Goal: Task Accomplishment & Management: Use online tool/utility

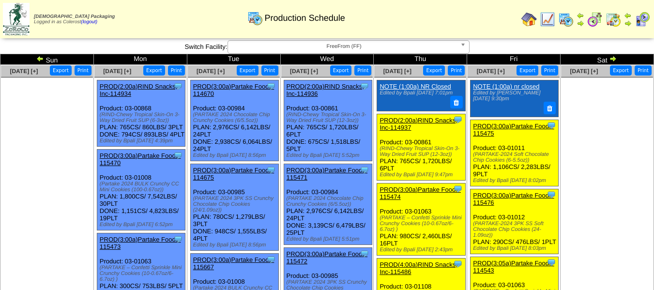
click at [307, 49] on span "FreeFrom (FF)" at bounding box center [344, 47] width 225 height 12
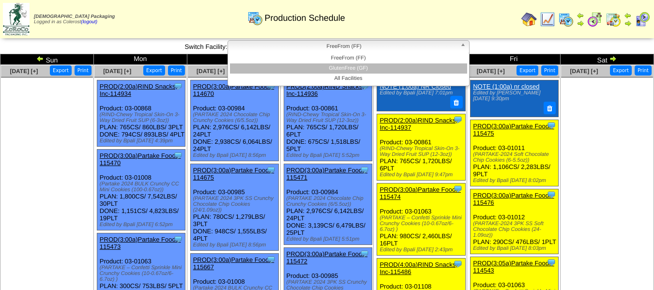
click at [306, 66] on li "GlutenFree (GF)" at bounding box center [348, 68] width 237 height 10
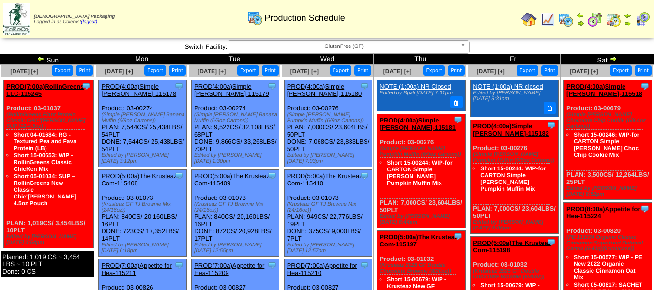
click at [616, 60] on img at bounding box center [614, 59] width 8 height 8
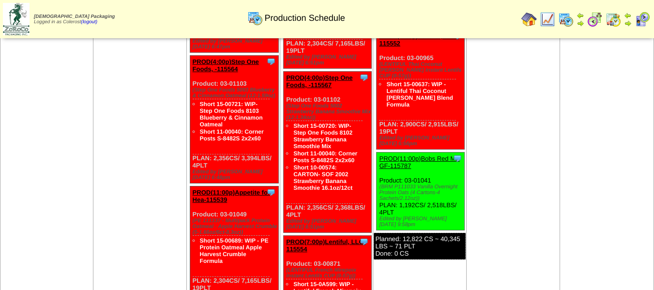
scroll to position [581, 0]
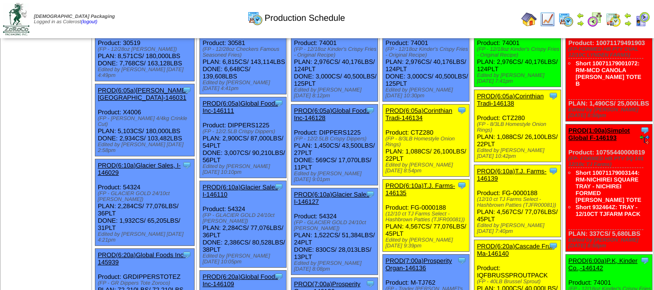
scroll to position [47, 0]
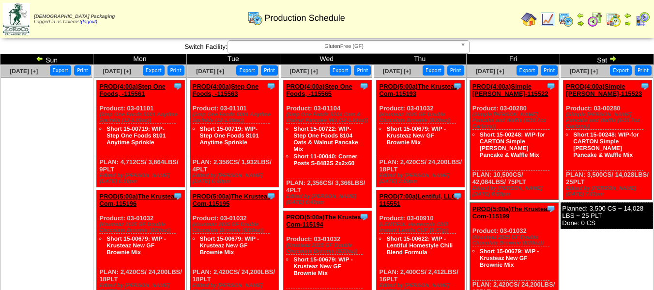
click at [43, 60] on img at bounding box center [40, 59] width 8 height 8
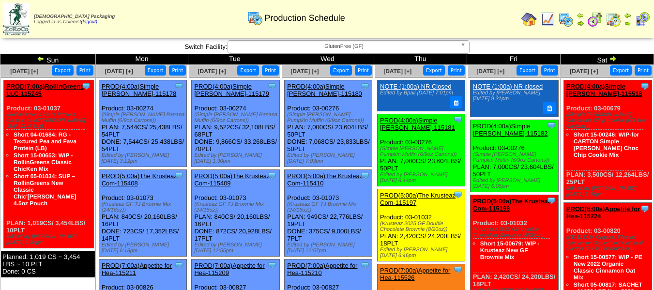
click at [255, 42] on span "GlutenFree (GF)" at bounding box center [344, 47] width 225 height 12
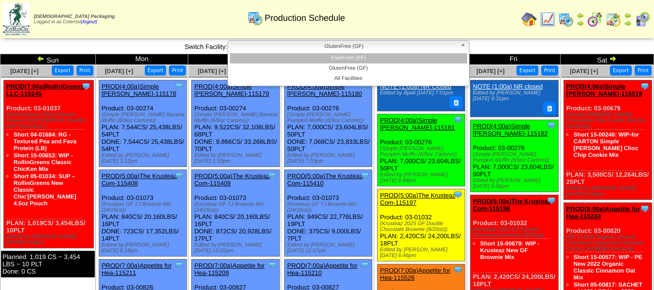
click at [278, 57] on li "FreeFrom (FF)" at bounding box center [348, 58] width 237 height 10
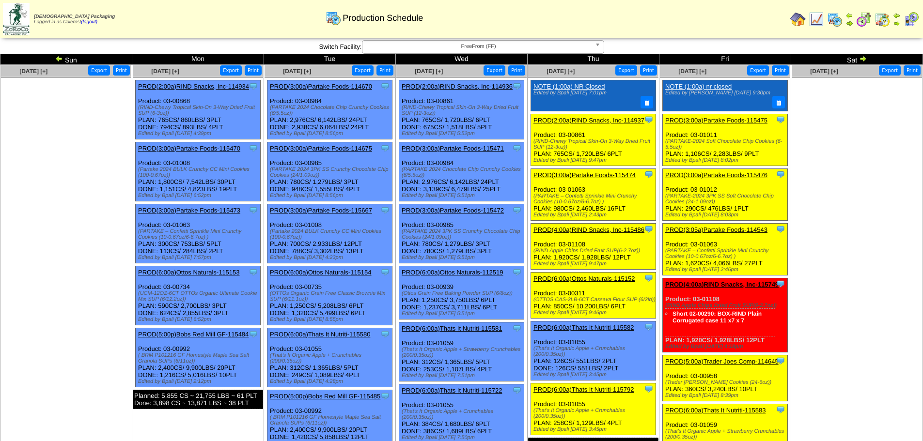
click at [661, 20] on img at bounding box center [798, 20] width 16 height 16
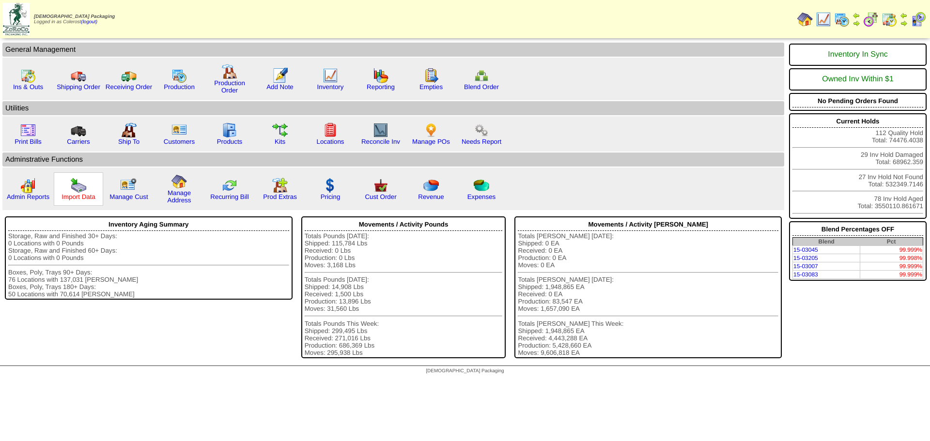
click at [87, 194] on link "Import Data" at bounding box center [79, 196] width 34 height 7
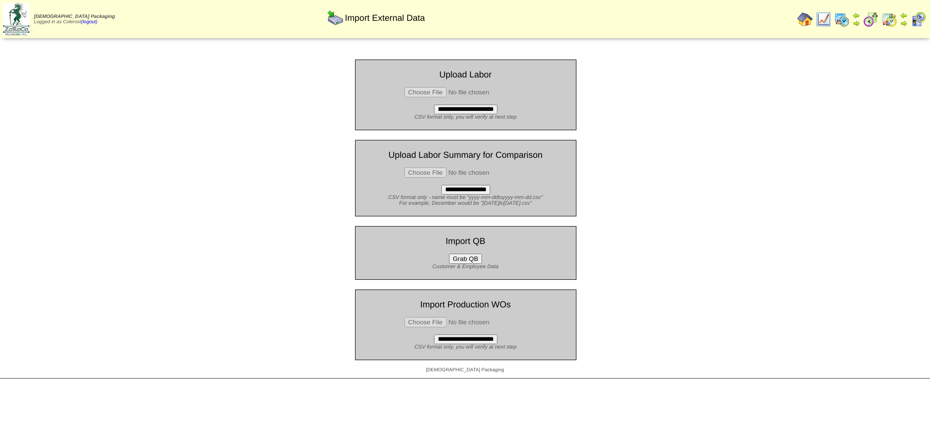
click at [434, 325] on input "file" at bounding box center [465, 322] width 123 height 10
type input "**********"
click at [479, 341] on input "**********" at bounding box center [465, 340] width 63 height 10
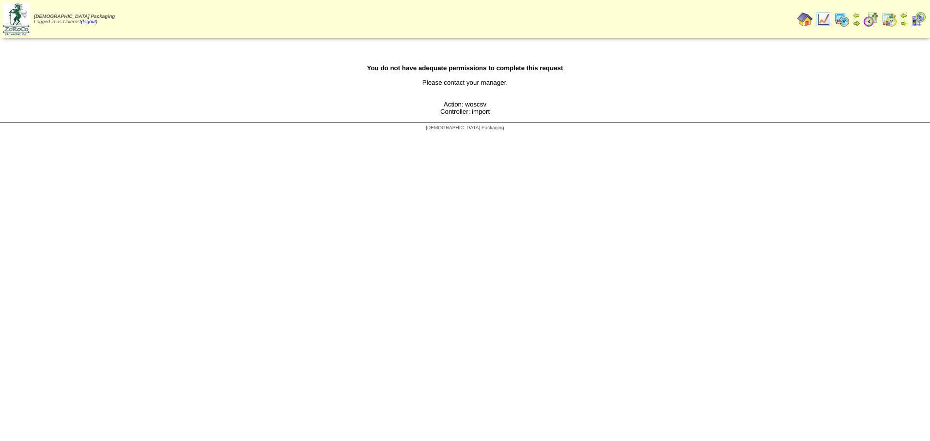
drag, startPoint x: 510, startPoint y: 110, endPoint x: 430, endPoint y: 103, distance: 80.3
click at [430, 103] on div "You do not have adequate permissions to complete this request Please contact yo…" at bounding box center [465, 81] width 930 height 82
click at [803, 16] on img at bounding box center [805, 20] width 16 height 16
click at [543, 126] on div "[DEMOGRAPHIC_DATA] Packaging" at bounding box center [465, 129] width 930 height 13
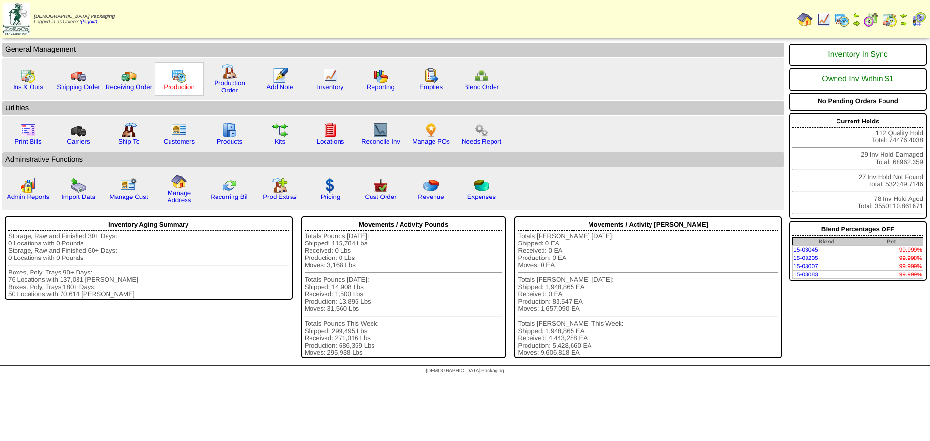
click at [184, 85] on link "Production" at bounding box center [179, 86] width 31 height 7
